Goal: Transaction & Acquisition: Obtain resource

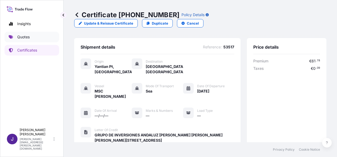
scroll to position [152, 0]
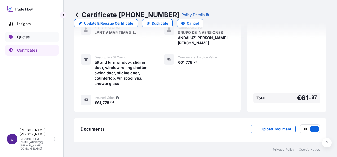
click at [26, 38] on p "Quotes" at bounding box center [23, 36] width 12 height 5
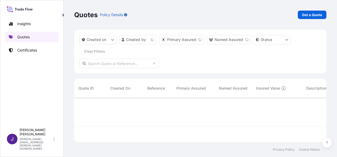
scroll to position [43, 248]
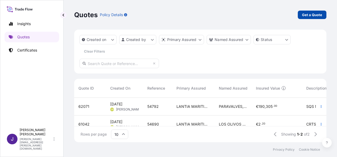
click at [316, 15] on p "Get a Quote" at bounding box center [312, 14] width 20 height 5
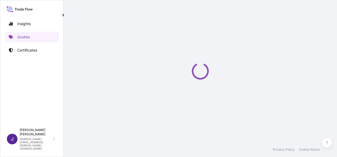
select select "Sea"
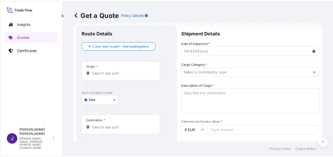
scroll to position [8, 0]
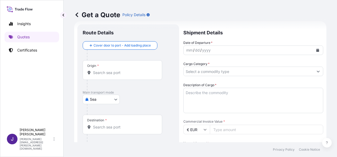
click at [116, 75] on input "Origin *" at bounding box center [124, 72] width 62 height 5
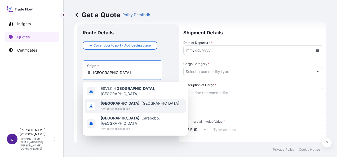
click at [115, 103] on b "[GEOGRAPHIC_DATA]" at bounding box center [120, 103] width 39 height 4
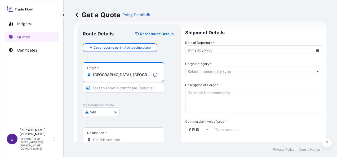
type input "[GEOGRAPHIC_DATA], [GEOGRAPHIC_DATA]"
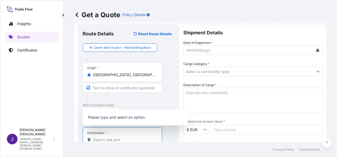
click at [110, 140] on input "Destination *" at bounding box center [124, 139] width 62 height 5
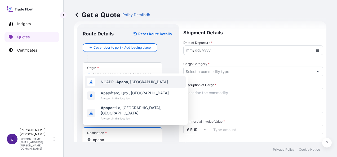
click at [134, 85] on span "NGAPP - [GEOGRAPHIC_DATA] , [GEOGRAPHIC_DATA]" at bounding box center [134, 81] width 67 height 5
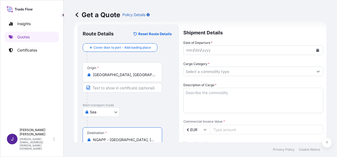
type input "NGAPP - [GEOGRAPHIC_DATA], [GEOGRAPHIC_DATA]"
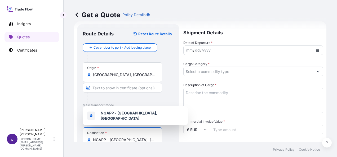
click at [316, 50] on icon "Calendar" at bounding box center [317, 50] width 3 height 3
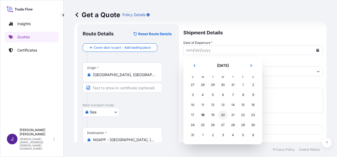
click at [223, 115] on div "20" at bounding box center [223, 115] width 10 height 10
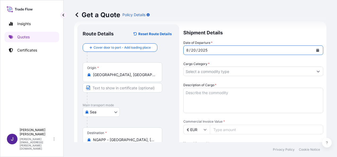
click at [238, 70] on input "Cargo Category *" at bounding box center [248, 72] width 130 height 10
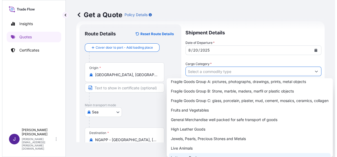
scroll to position [53, 0]
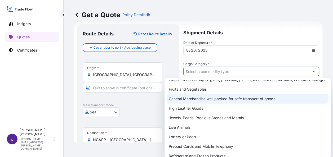
click at [204, 103] on div "General Merchandise well packed for safe transport of goods" at bounding box center [247, 99] width 162 height 10
type input "General Merchandise well packed for safe transport of goods"
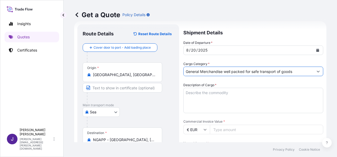
drag, startPoint x: 210, startPoint y: 94, endPoint x: 214, endPoint y: 96, distance: 4.3
click at [211, 94] on textarea "Description of Cargo *" at bounding box center [253, 100] width 140 height 25
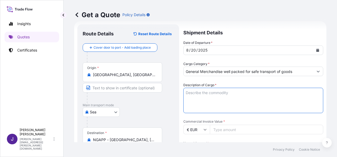
paste textarea "PADEL EQUIPMENT"
type textarea "PADEL EQUIPMENT"
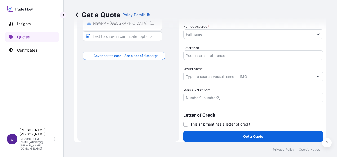
scroll to position [128, 0]
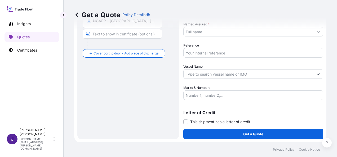
click at [207, 96] on input "Marks & Numbers" at bounding box center [253, 95] width 140 height 10
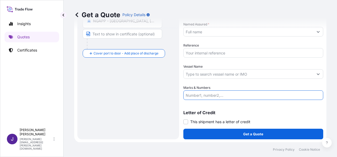
paste input "FCL CONTAINER HLBU1768153 – HLD2390410 – 50 PACKS 11.000 KGS"
type input "FCL CONTAINER HLBU1768153 – HLD2390410 – 50 PACKS 11.000 KGS"
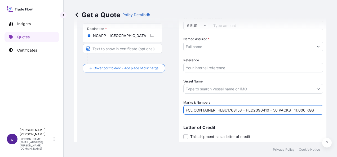
scroll to position [101, 0]
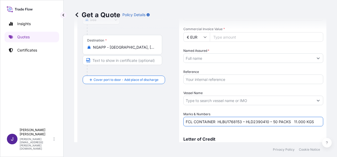
click at [202, 77] on input "Reference" at bounding box center [253, 80] width 140 height 10
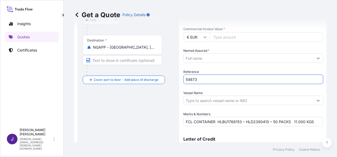
type input "54873"
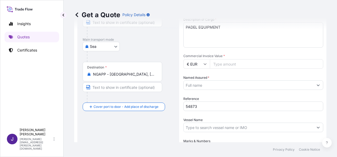
scroll to position [48, 0]
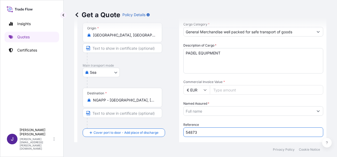
click at [236, 90] on input "Commercial Invoice Value *" at bounding box center [266, 90] width 113 height 10
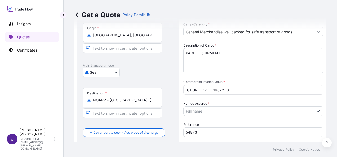
click at [221, 90] on input "16672.10" at bounding box center [266, 90] width 113 height 10
click at [234, 89] on input "16762.10" at bounding box center [266, 90] width 113 height 10
type input "16762.10"
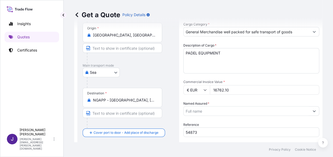
click at [214, 111] on input "Named Assured *" at bounding box center [246, 111] width 126 height 10
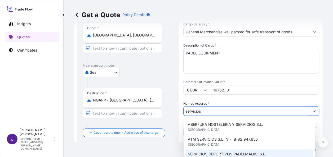
click at [239, 152] on span "SERVICIOS DEPORTIVOS PADELMAGIC, S.L." at bounding box center [227, 154] width 78 height 5
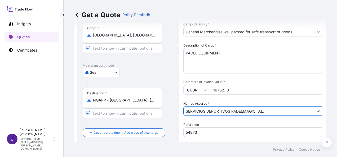
type input "SERVICIOS DEPORTIVOS PADELMAGIC, S.L."
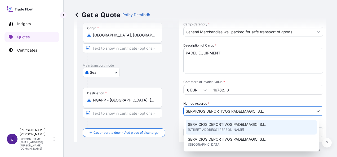
click at [249, 126] on span "SERVICIOS DEPORTIVOS PADELMAGIC, S.L." at bounding box center [227, 124] width 78 height 5
click at [277, 59] on textarea "PADEL EQUIPMENT" at bounding box center [253, 60] width 140 height 25
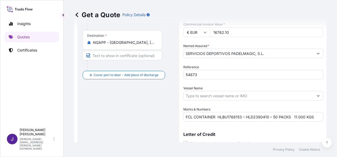
scroll to position [128, 0]
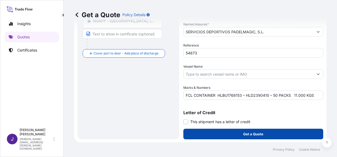
click at [260, 135] on p "Get a Quote" at bounding box center [253, 133] width 20 height 5
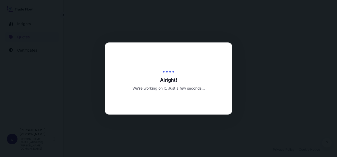
select select "Sea"
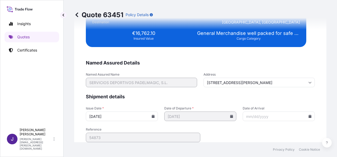
scroll to position [1000, 0]
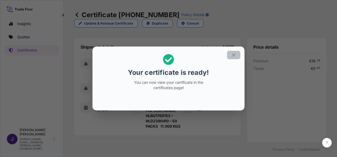
click at [236, 55] on button "button" at bounding box center [233, 55] width 13 height 8
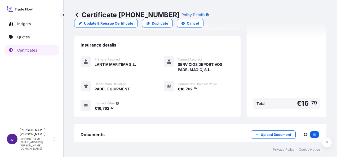
scroll to position [122, 0]
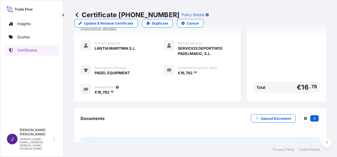
click at [197, 137] on link "PDF Certificate [DATE]" at bounding box center [199, 144] width 239 height 14
